Goal: Information Seeking & Learning: Find specific fact

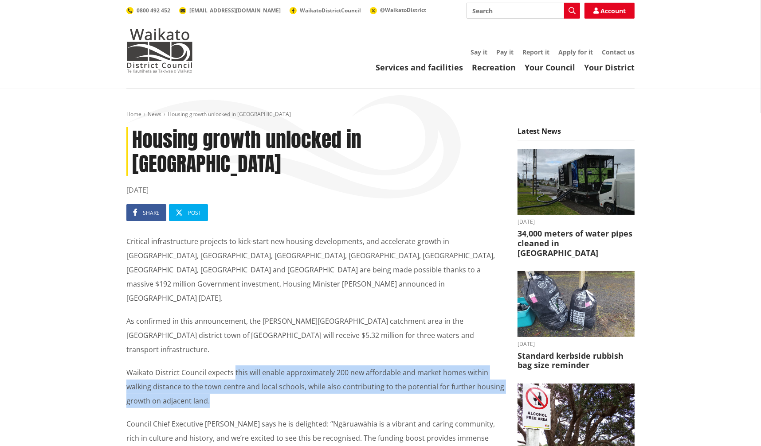
drag, startPoint x: 233, startPoint y: 307, endPoint x: 235, endPoint y: 337, distance: 30.2
click at [235, 366] on p "Waikato District Council expects this will enable approximately 200 new afforda…" at bounding box center [315, 387] width 378 height 43
copy p "this will enable approximately 200 new affordable and market homes within walki…"
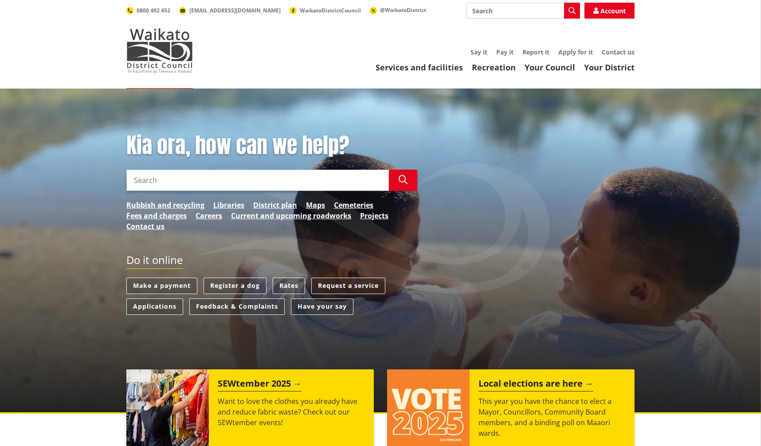
click at [524, 10] on input "Search" at bounding box center [522, 11] width 113 height 16
type input "[PERSON_NAME]"
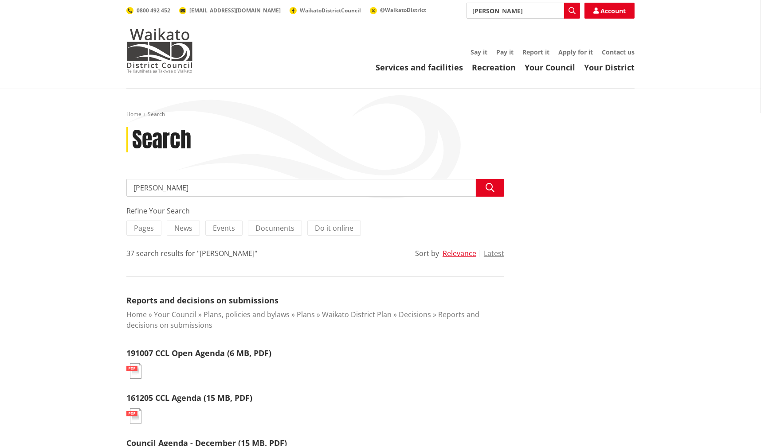
click at [173, 222] on label "News" at bounding box center [183, 228] width 33 height 15
click at [0, 0] on input "News" at bounding box center [0, 0] width 0 height 0
